Goal: Information Seeking & Learning: Learn about a topic

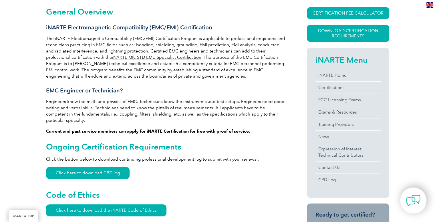
scroll to position [143, 0]
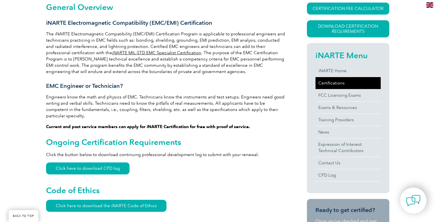
click at [340, 81] on link "Certifications" at bounding box center [347, 83] width 65 height 12
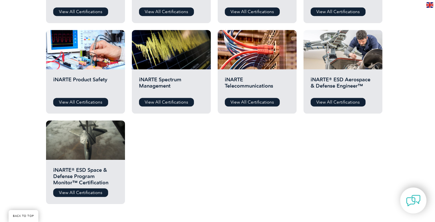
scroll to position [286, 0]
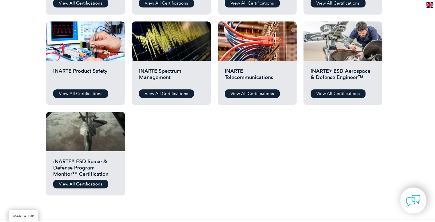
click at [100, 74] on h2 "iNARTE Product Safety" at bounding box center [85, 76] width 65 height 17
click at [92, 95] on link "View All Certifications" at bounding box center [80, 93] width 55 height 9
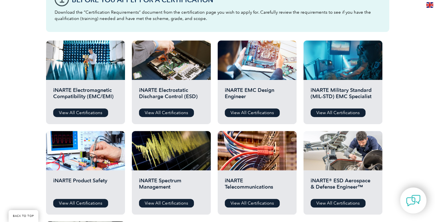
scroll to position [172, 0]
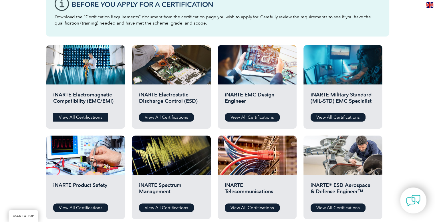
click at [89, 113] on link "View All Certifications" at bounding box center [80, 117] width 55 height 9
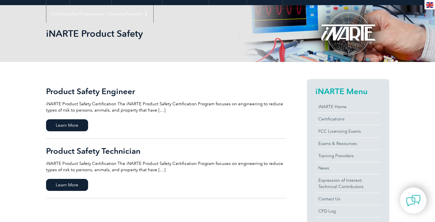
scroll to position [114, 0]
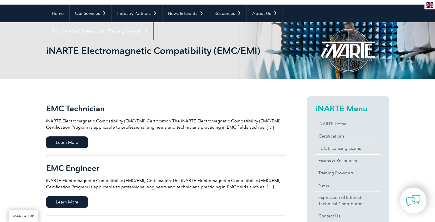
scroll to position [114, 0]
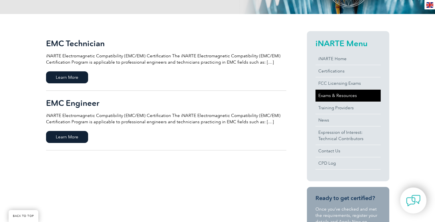
click at [333, 95] on link "Exams & Resources" at bounding box center [347, 96] width 65 height 12
